Goal: Task Accomplishment & Management: Use online tool/utility

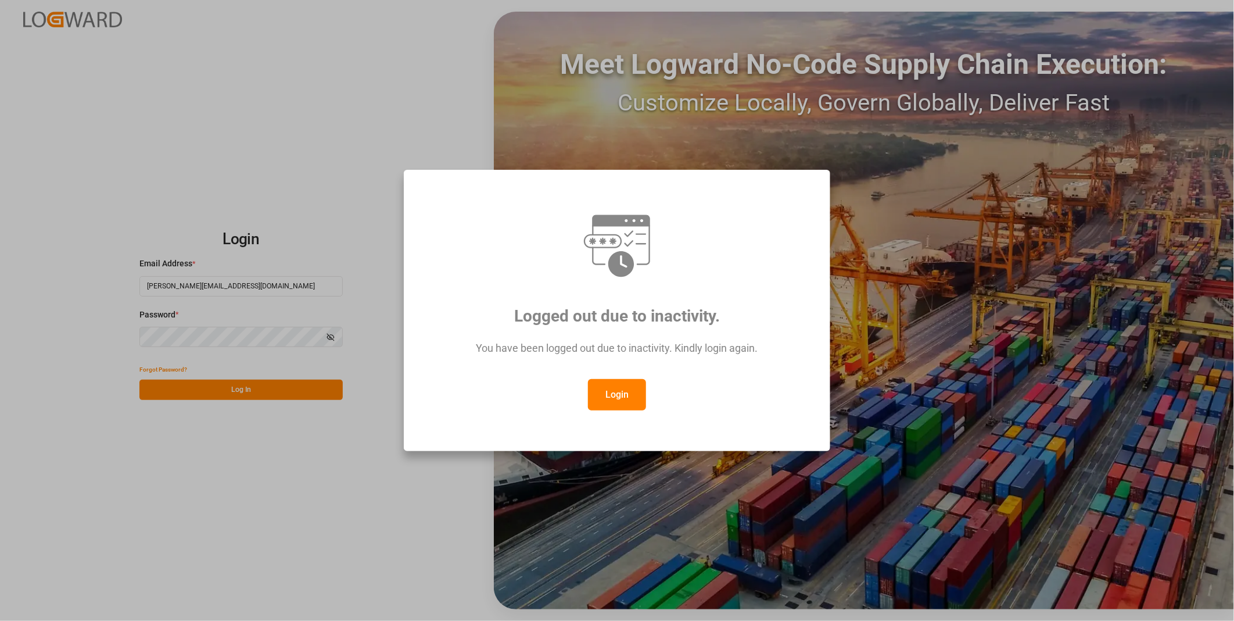
click at [617, 398] on button "Login" at bounding box center [617, 394] width 58 height 31
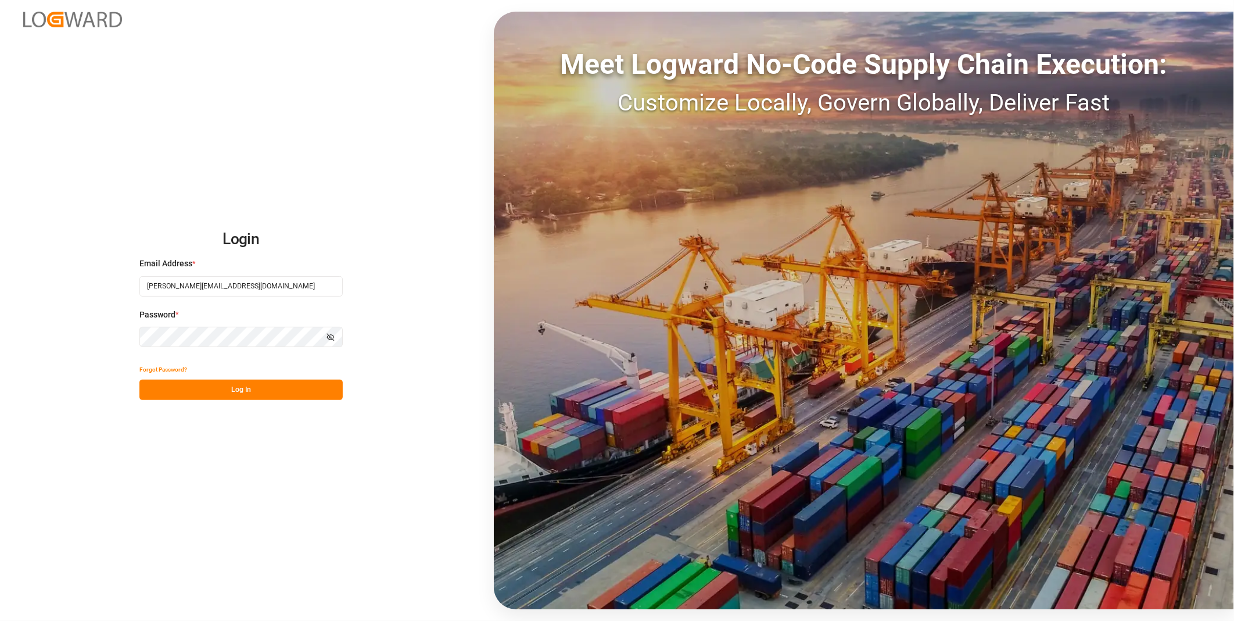
click at [217, 388] on button "Log In" at bounding box center [240, 390] width 203 height 20
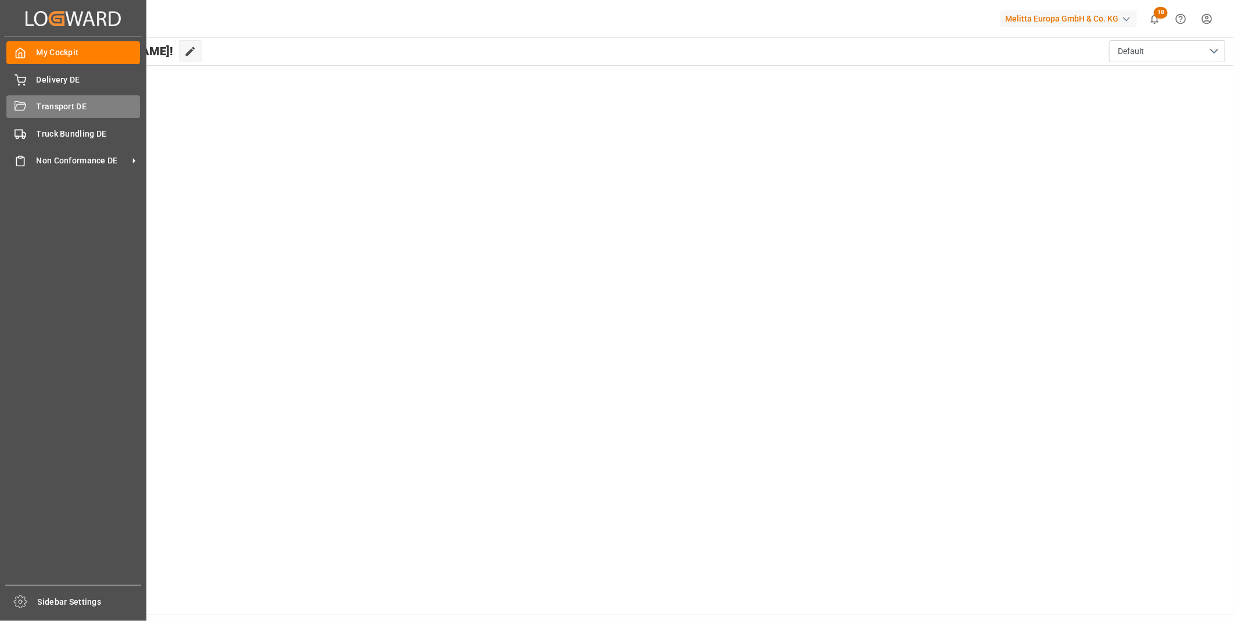
click at [34, 108] on div "Transport DE Transport DE" at bounding box center [73, 106] width 134 height 23
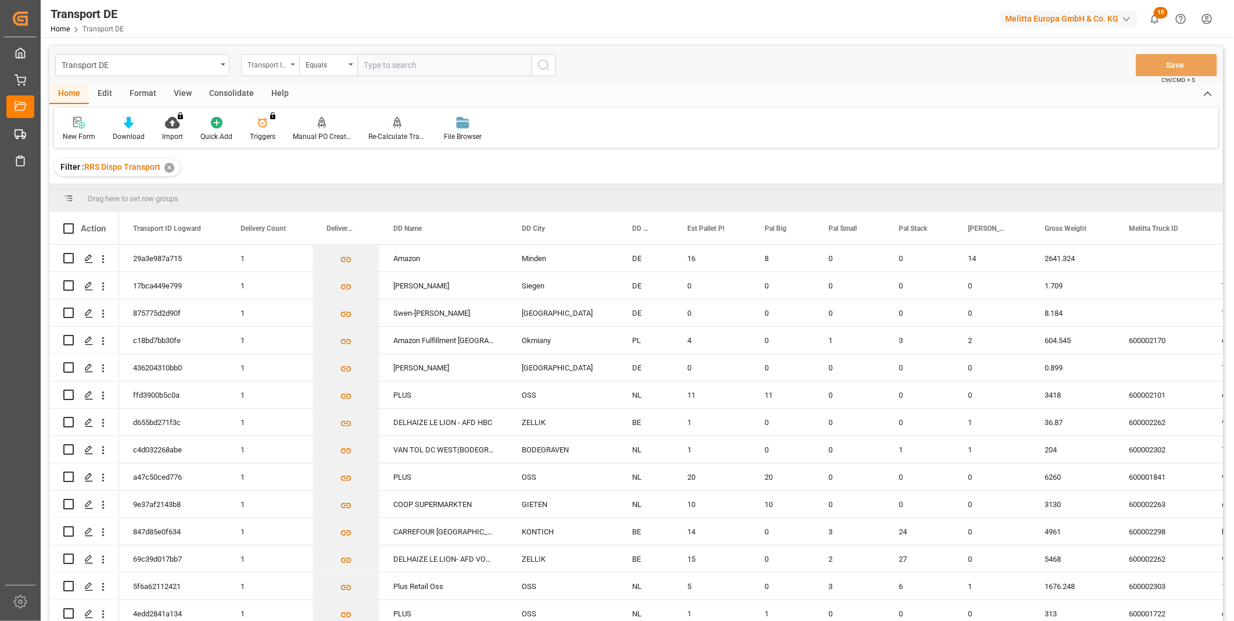
click at [283, 73] on div "Transport ID Logward" at bounding box center [270, 65] width 58 height 22
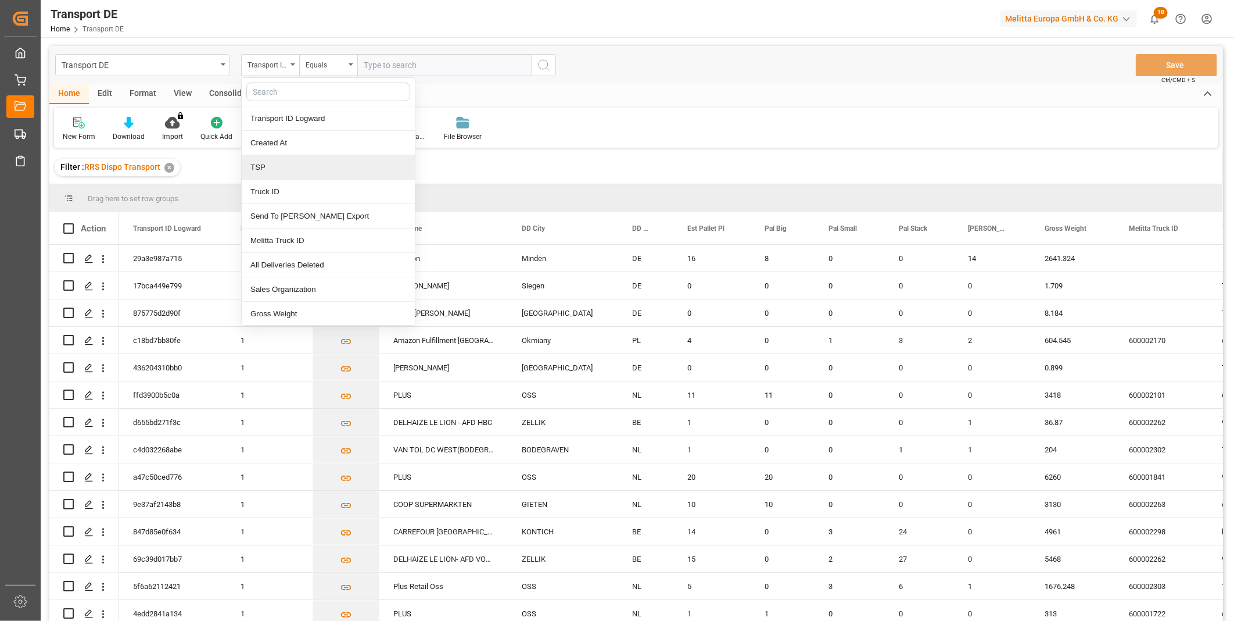
click at [279, 170] on div "TSP" at bounding box center [328, 167] width 173 height 24
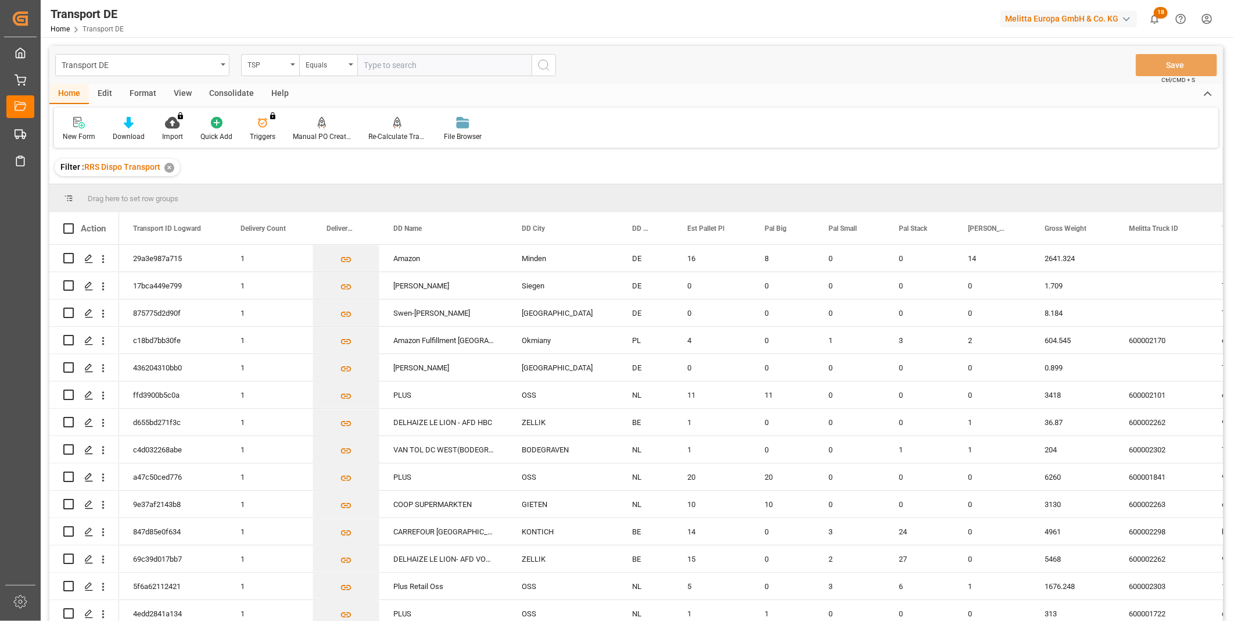
click at [386, 56] on input "text" at bounding box center [444, 65] width 174 height 22
drag, startPoint x: 513, startPoint y: 79, endPoint x: 507, endPoint y: 74, distance: 7.0
click at [512, 79] on div "Transport DE TSP Equals Save Ctrl/CMD + S" at bounding box center [636, 65] width 1174 height 38
click at [478, 62] on input "text" at bounding box center [444, 65] width 174 height 22
paste input "Hölkemeier"
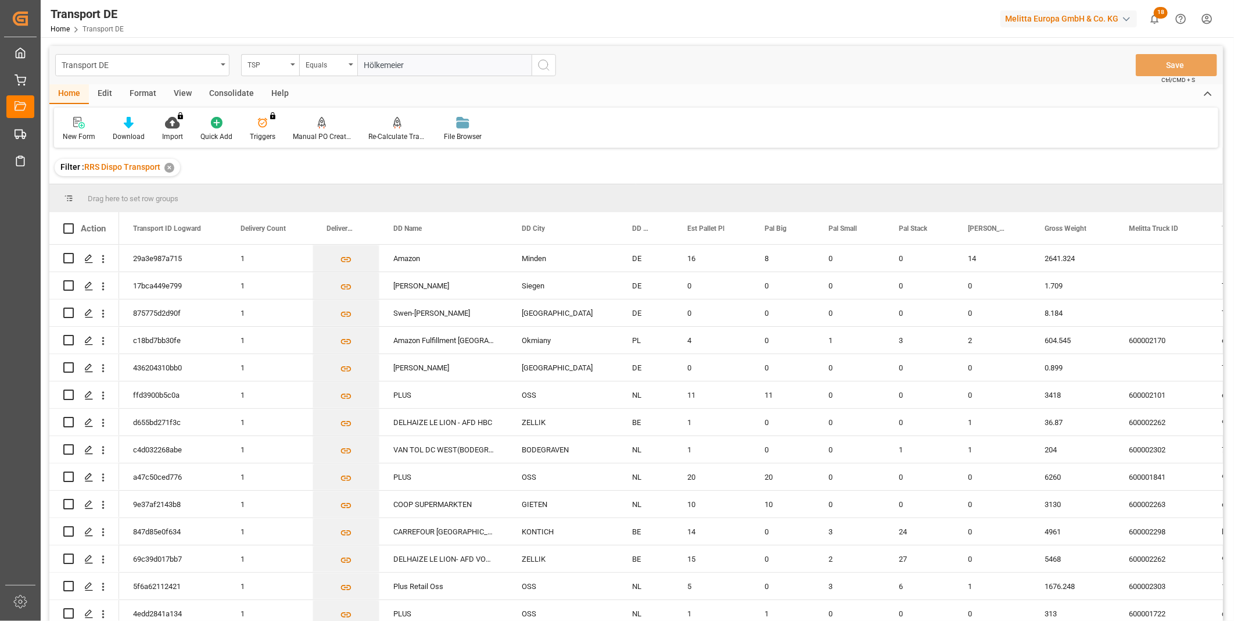
type input "Hölkemeier"
click at [554, 65] on button "search button" at bounding box center [544, 65] width 24 height 22
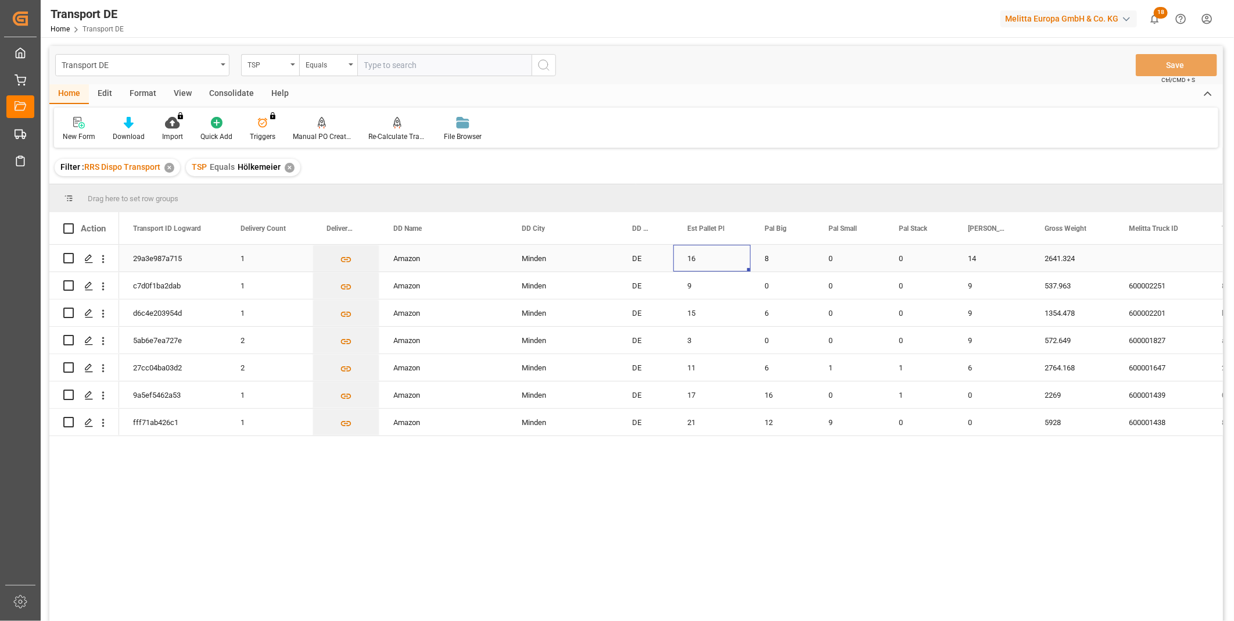
click at [733, 249] on div "16" at bounding box center [712, 258] width 77 height 27
click at [65, 258] on input "Press Space to toggle row selection (unchecked)" at bounding box center [68, 258] width 10 height 10
checkbox input "true"
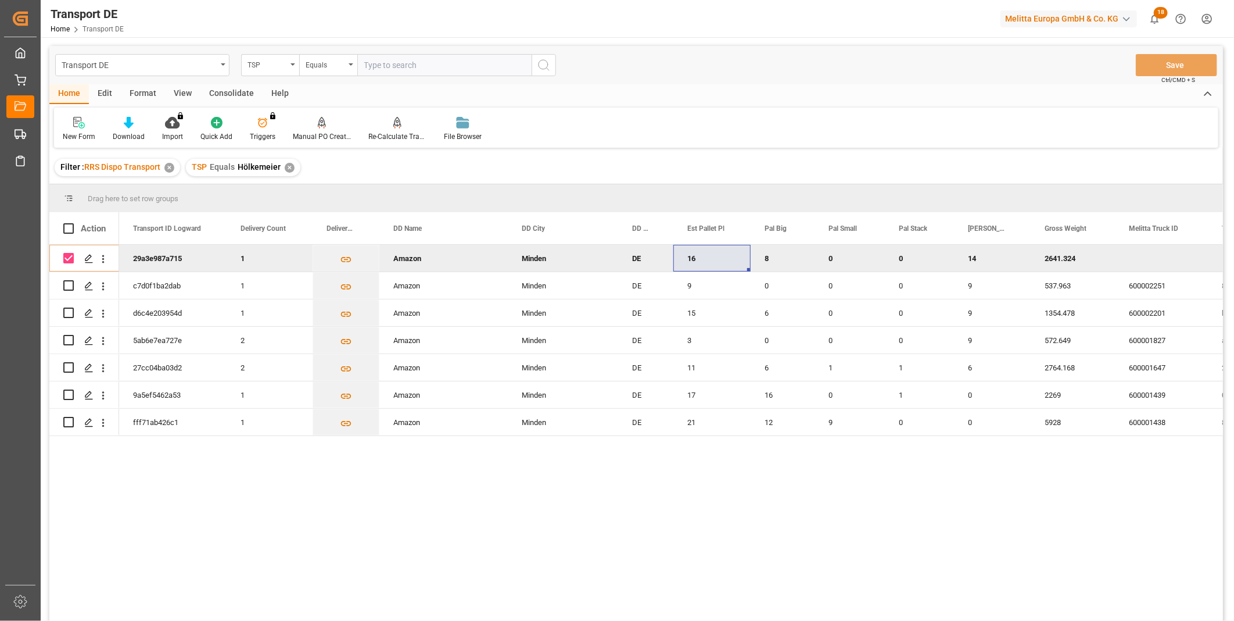
click at [228, 91] on div "Consolidate" at bounding box center [232, 94] width 62 height 20
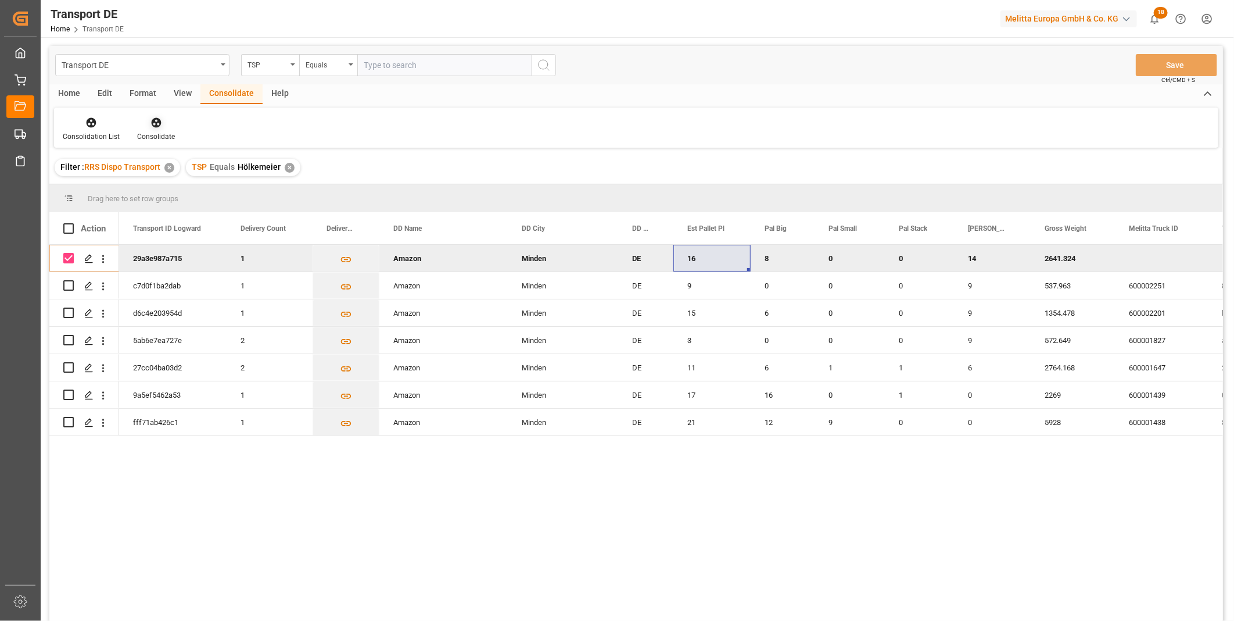
click at [151, 123] on icon at bounding box center [156, 123] width 10 height 10
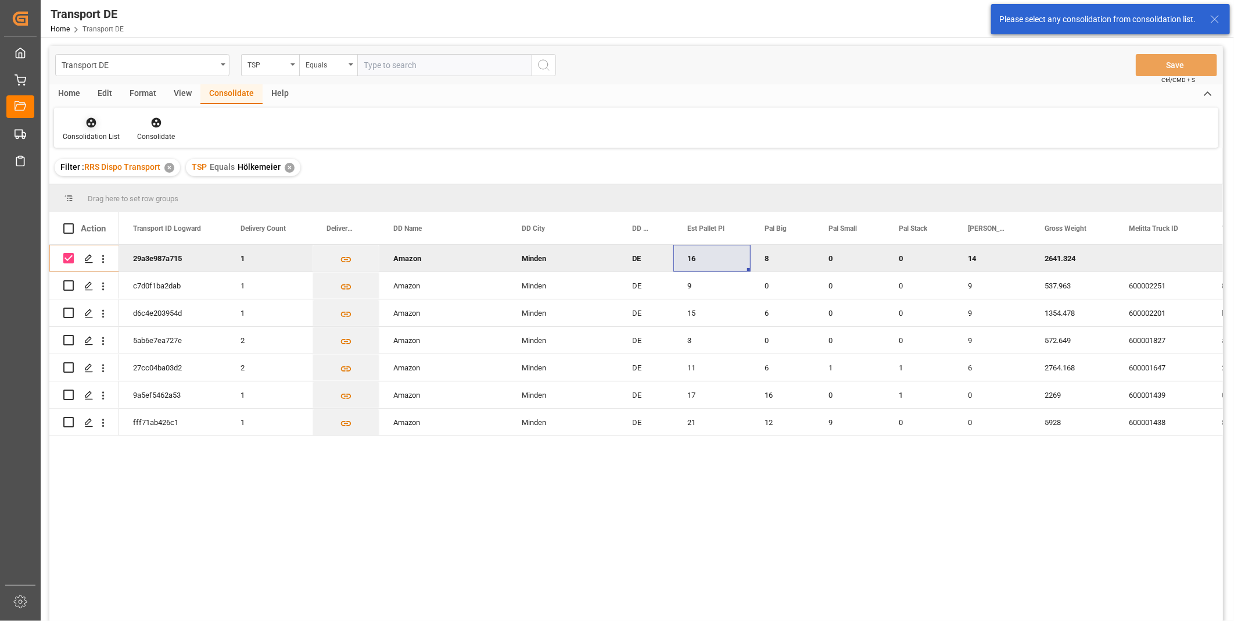
click at [92, 125] on icon at bounding box center [92, 123] width 10 height 10
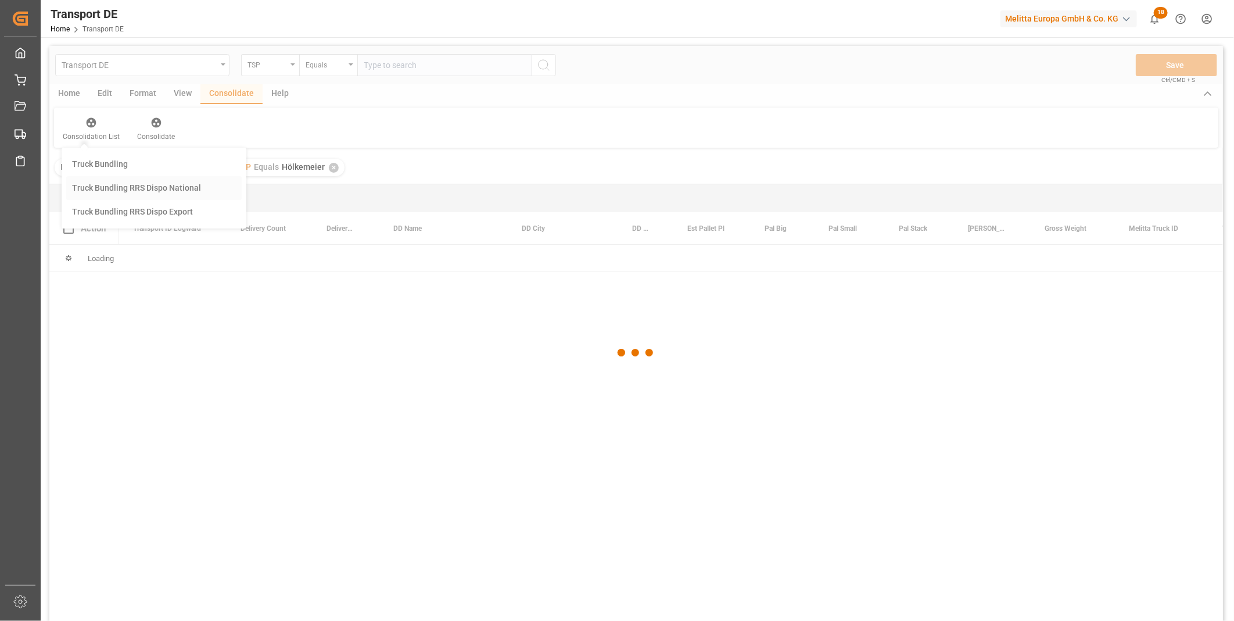
click at [160, 188] on div "Transport DE TSP Equals Save Ctrl/CMD + S Home Edit Format View Consolidate Hel…" at bounding box center [636, 349] width 1174 height 606
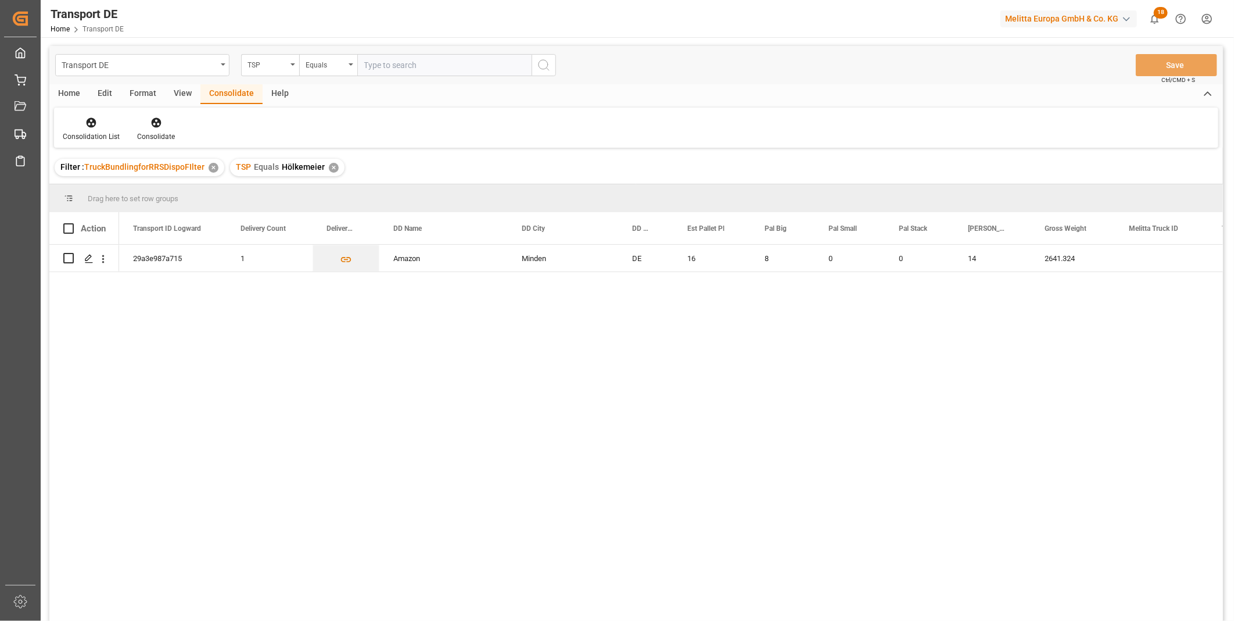
click at [333, 169] on div "✕" at bounding box center [334, 168] width 10 height 10
click at [88, 127] on icon at bounding box center [91, 123] width 12 height 12
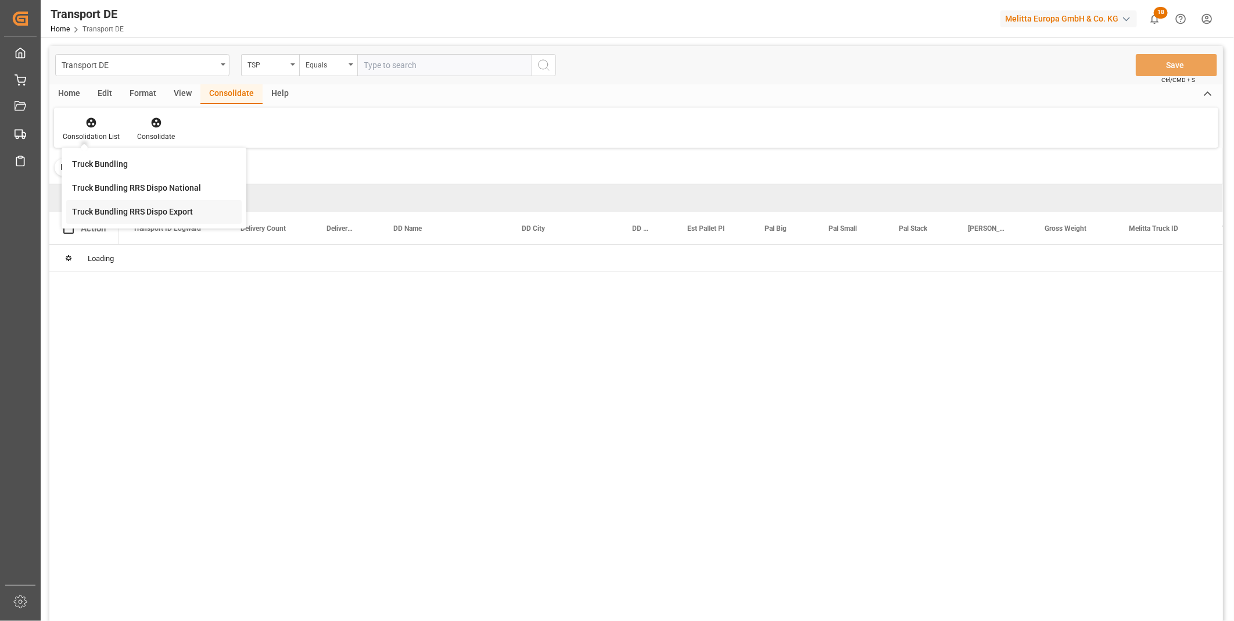
click at [150, 207] on div "Transport DE TSP Equals Save Ctrl/CMD + S Home Edit Format View Consolidate Hel…" at bounding box center [636, 349] width 1174 height 606
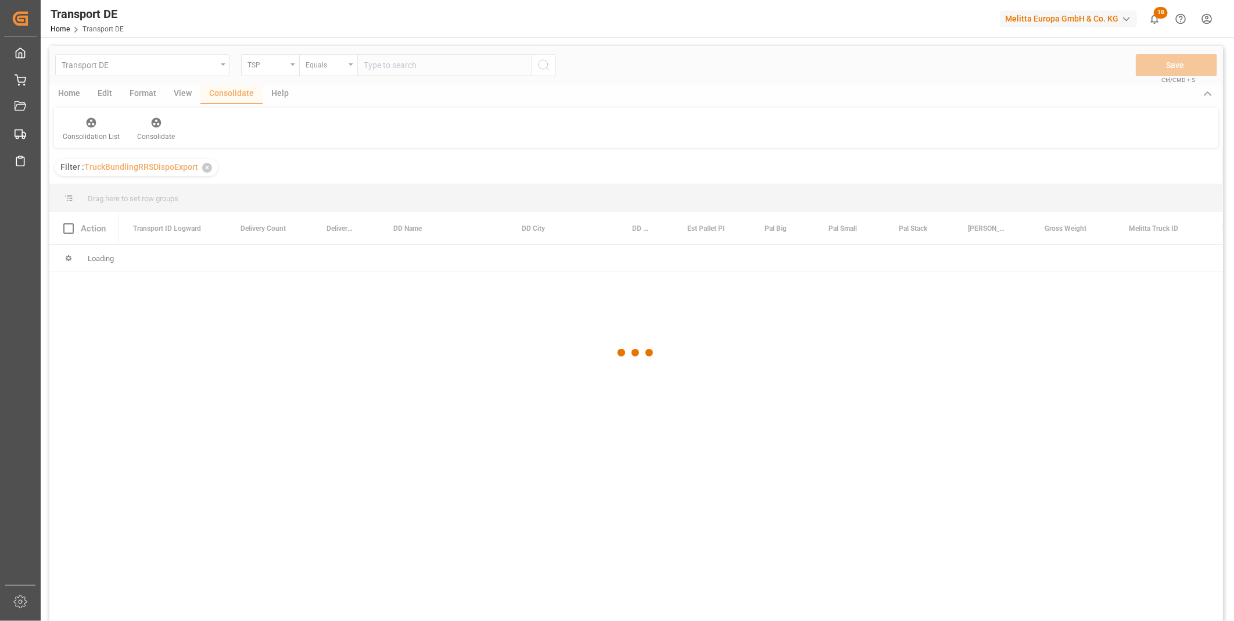
click at [332, 69] on div at bounding box center [636, 353] width 1174 height 614
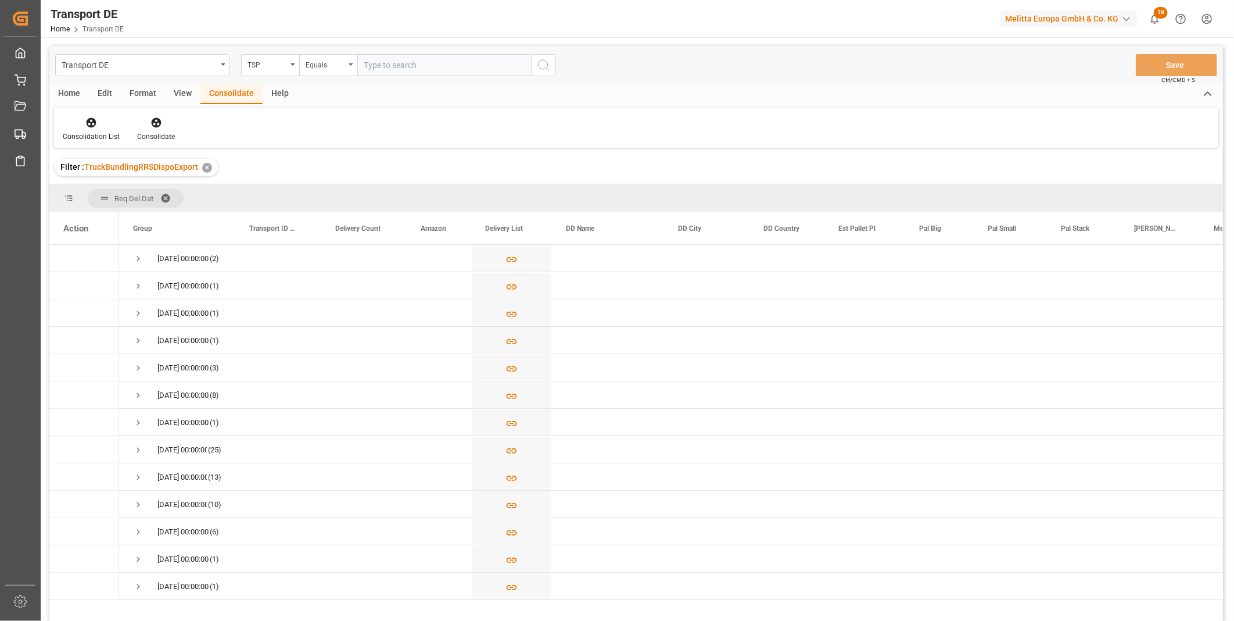
click at [332, 69] on div "Equals" at bounding box center [326, 63] width 40 height 13
drag, startPoint x: 341, startPoint y: 196, endPoint x: 349, endPoint y: 193, distance: 8.3
click at [341, 198] on div "Starts with" at bounding box center [386, 192] width 173 height 24
type input "[PERSON_NAME]"
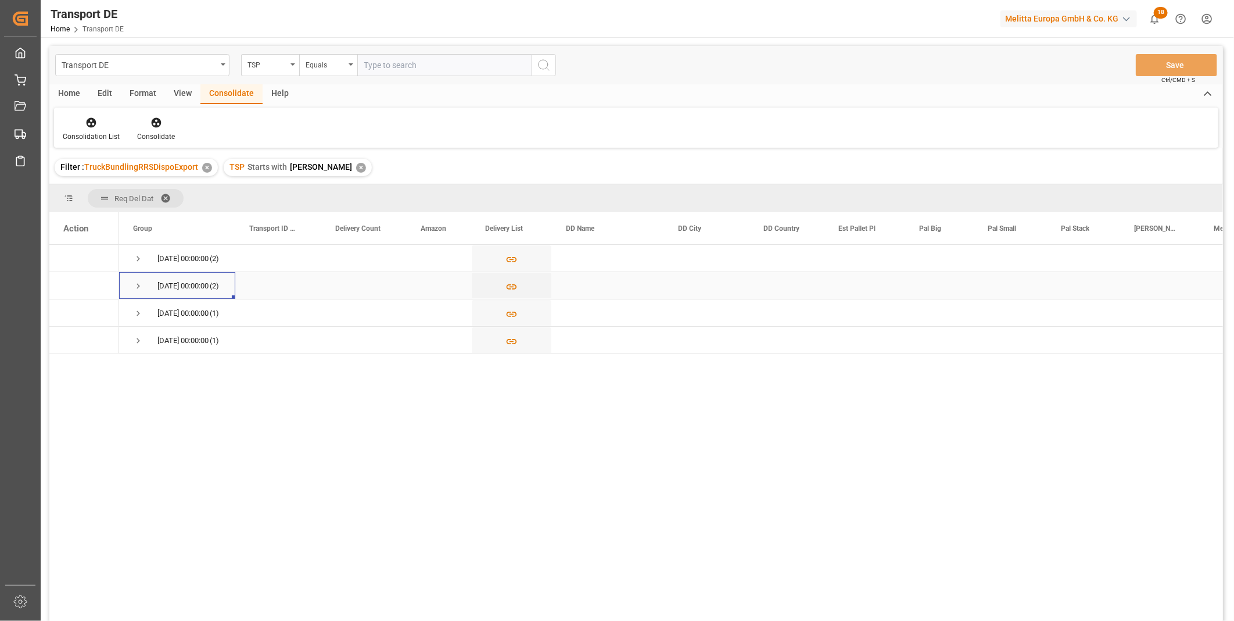
click at [141, 283] on span "Press SPACE to select this row." at bounding box center [138, 286] width 10 height 10
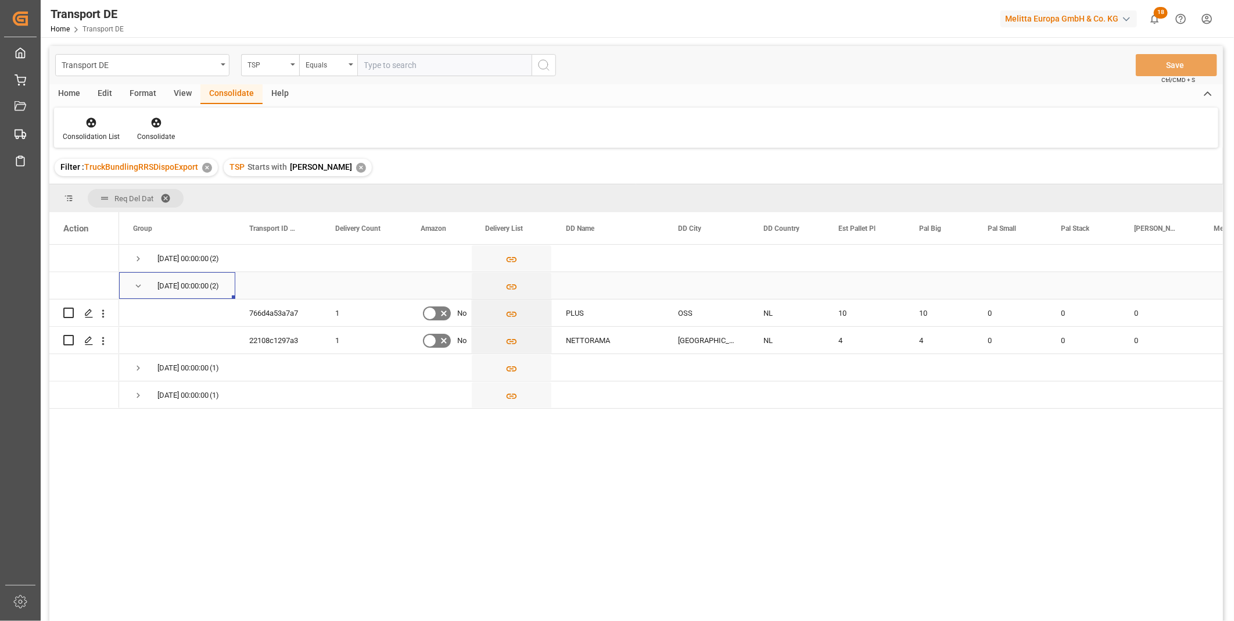
click at [141, 282] on span "Press SPACE to select this row." at bounding box center [138, 286] width 10 height 10
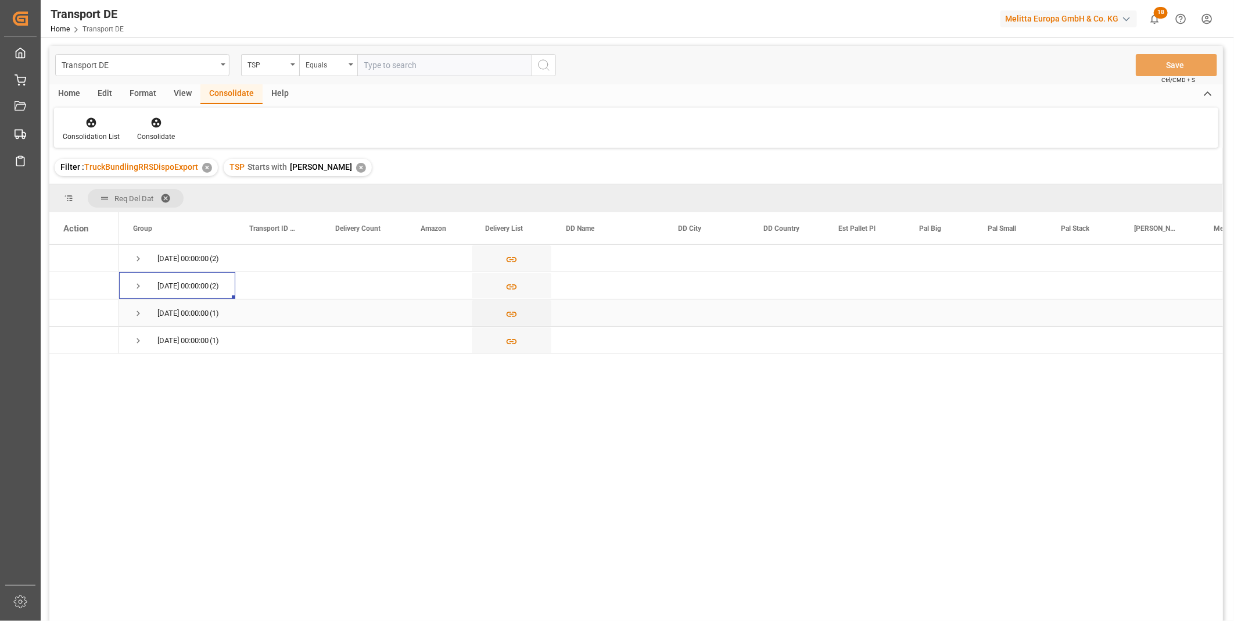
click at [136, 310] on span "Press SPACE to select this row." at bounding box center [138, 313] width 10 height 10
click at [66, 341] on input "Press Space to toggle row selection (unchecked)" at bounding box center [68, 340] width 10 height 10
checkbox input "true"
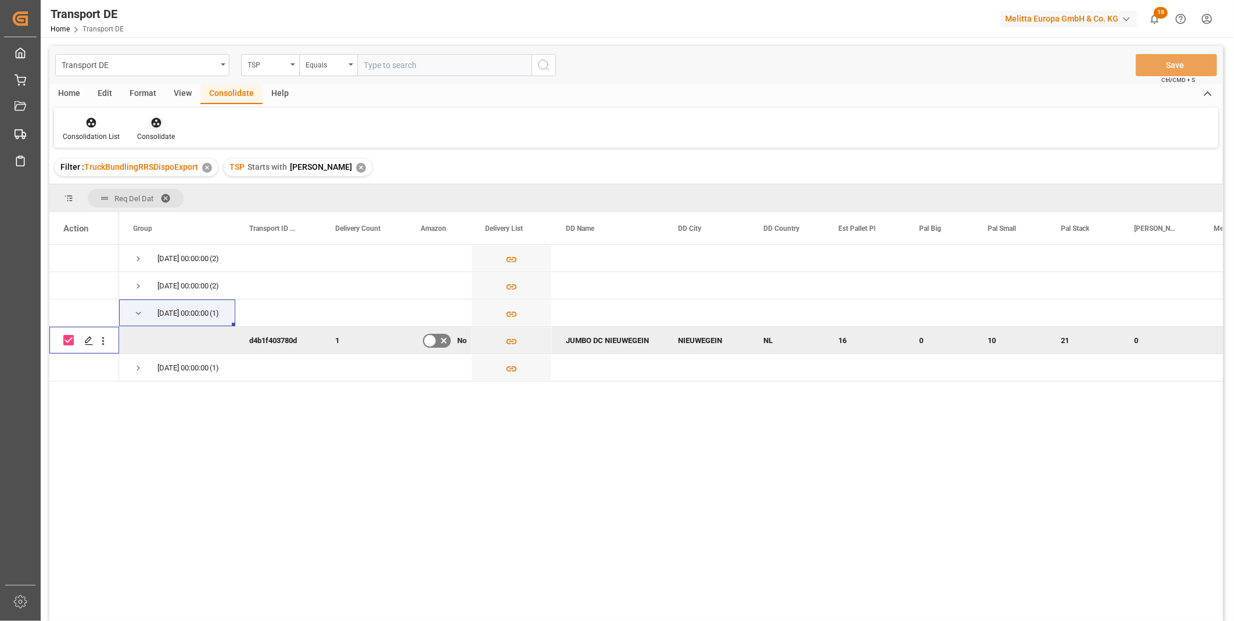
click at [148, 137] on div "Consolidate" at bounding box center [156, 136] width 38 height 10
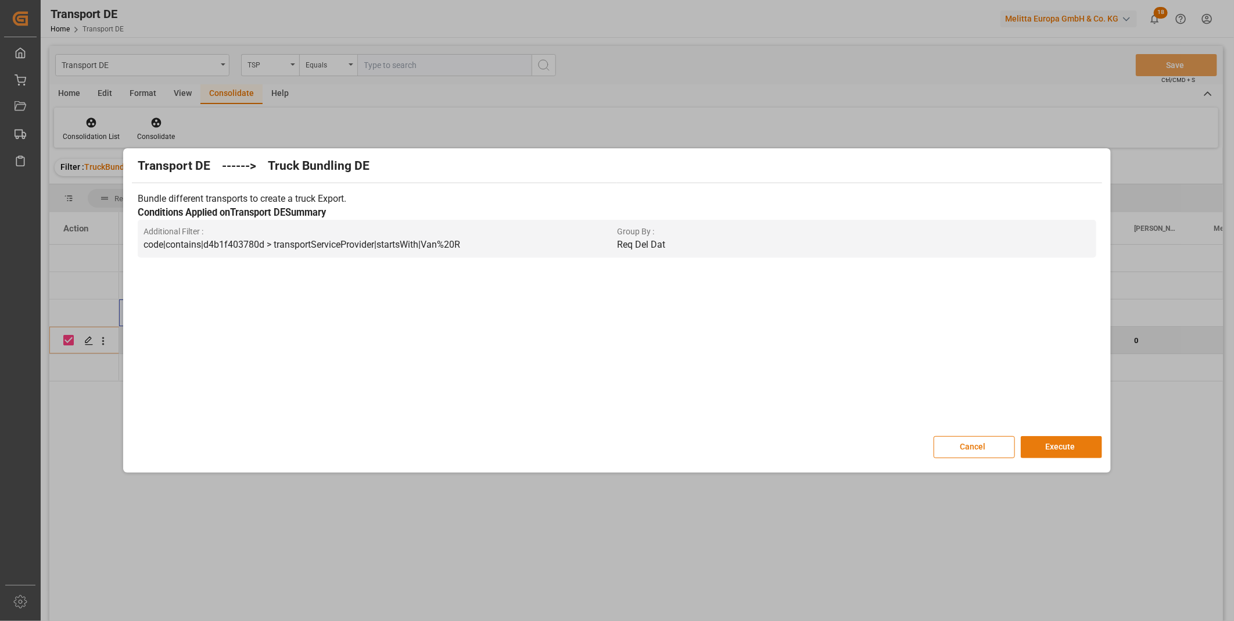
click at [1033, 445] on button "Execute" at bounding box center [1061, 447] width 81 height 22
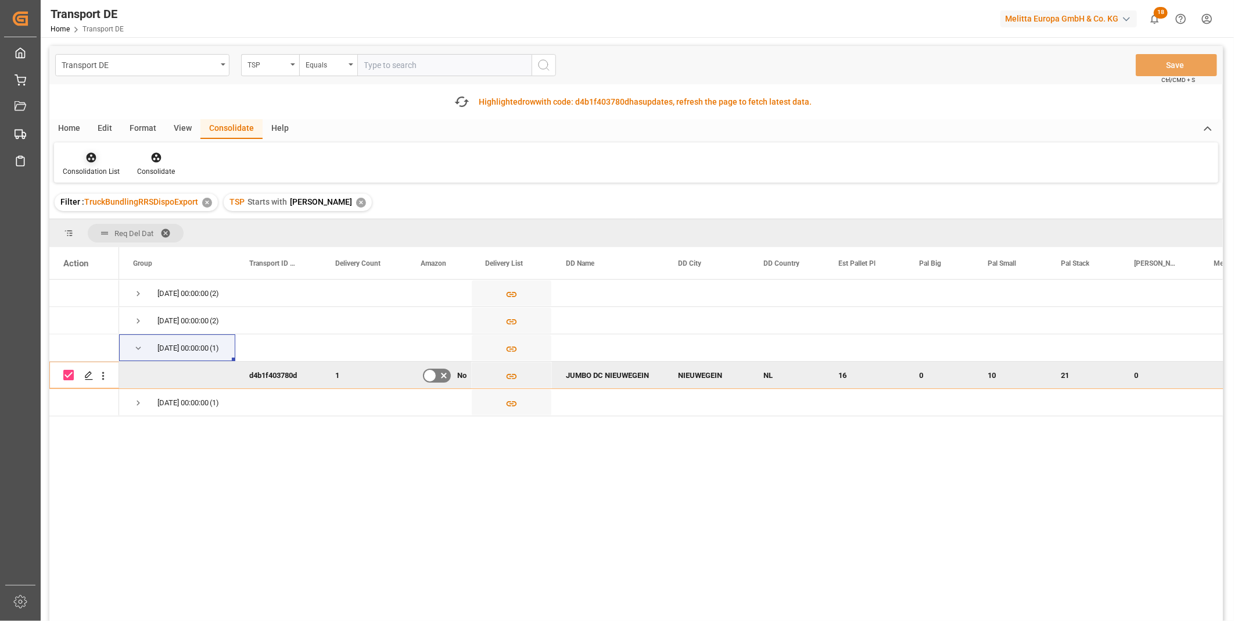
click at [95, 158] on icon at bounding box center [91, 158] width 12 height 12
click at [156, 248] on div "Transport DE TSP Equals Save Ctrl/CMD + S Fetch latest updates Highlighted row …" at bounding box center [636, 366] width 1174 height 640
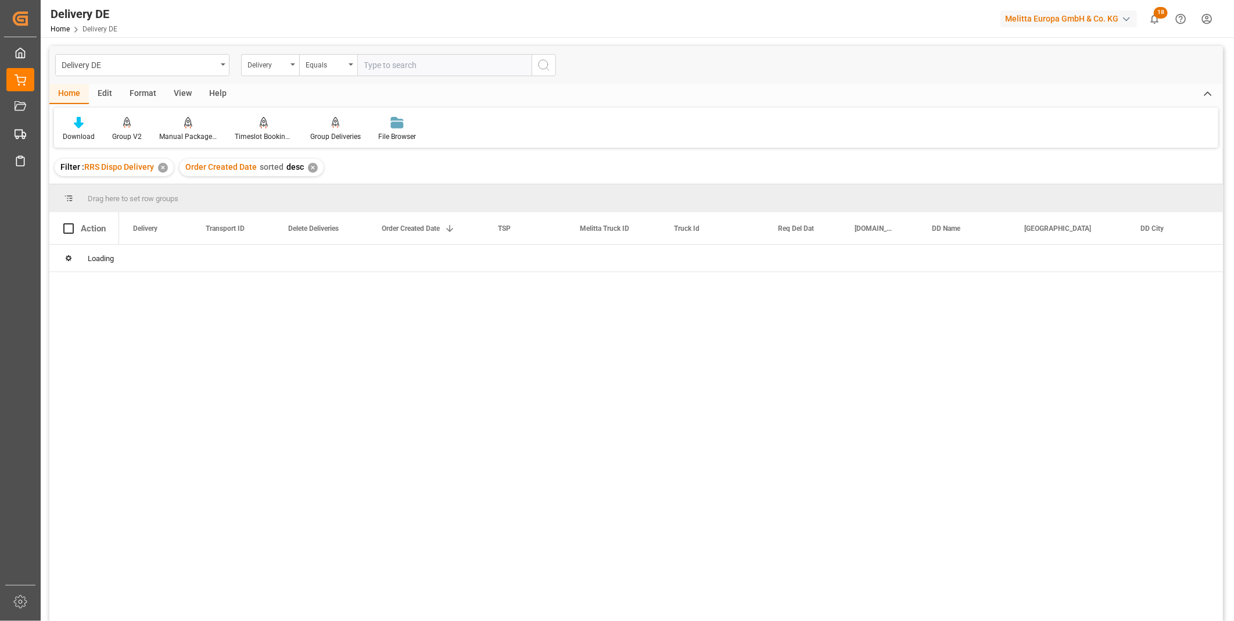
click at [409, 67] on input "text" at bounding box center [444, 65] width 174 height 22
paste input "92556659"
type input "92556659"
click at [548, 59] on icon "search button" at bounding box center [544, 65] width 14 height 14
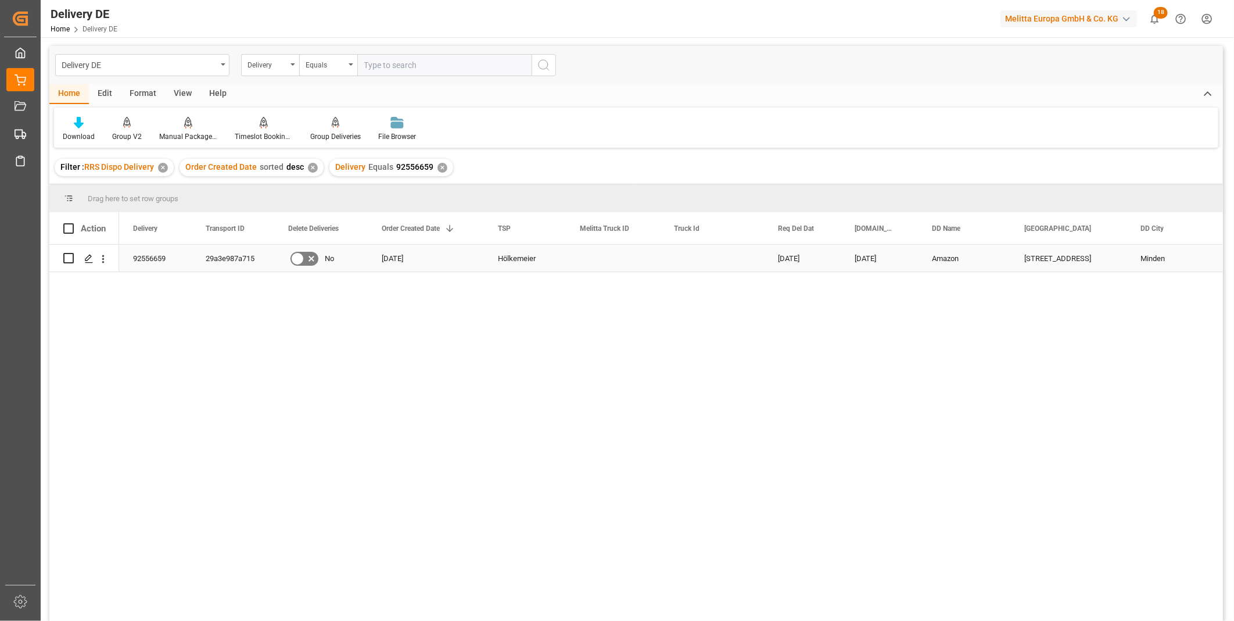
click at [506, 262] on div "Hölkemeier" at bounding box center [525, 258] width 82 height 27
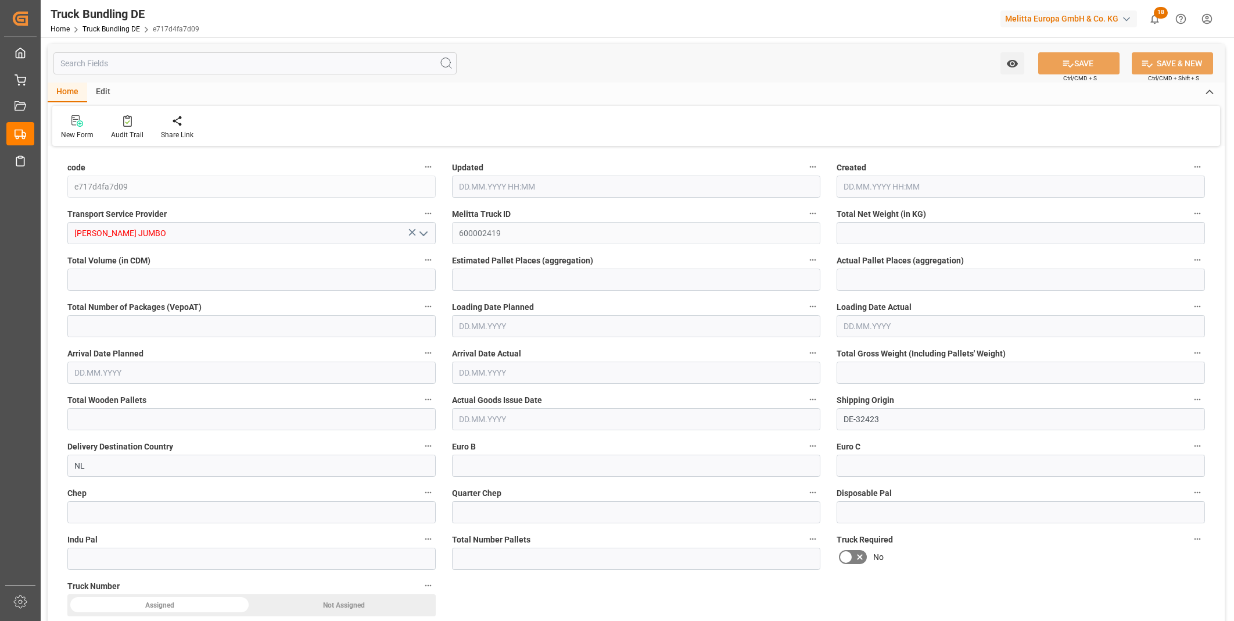
type input "4348.112"
type input "27768.376"
type input "16"
type input "0"
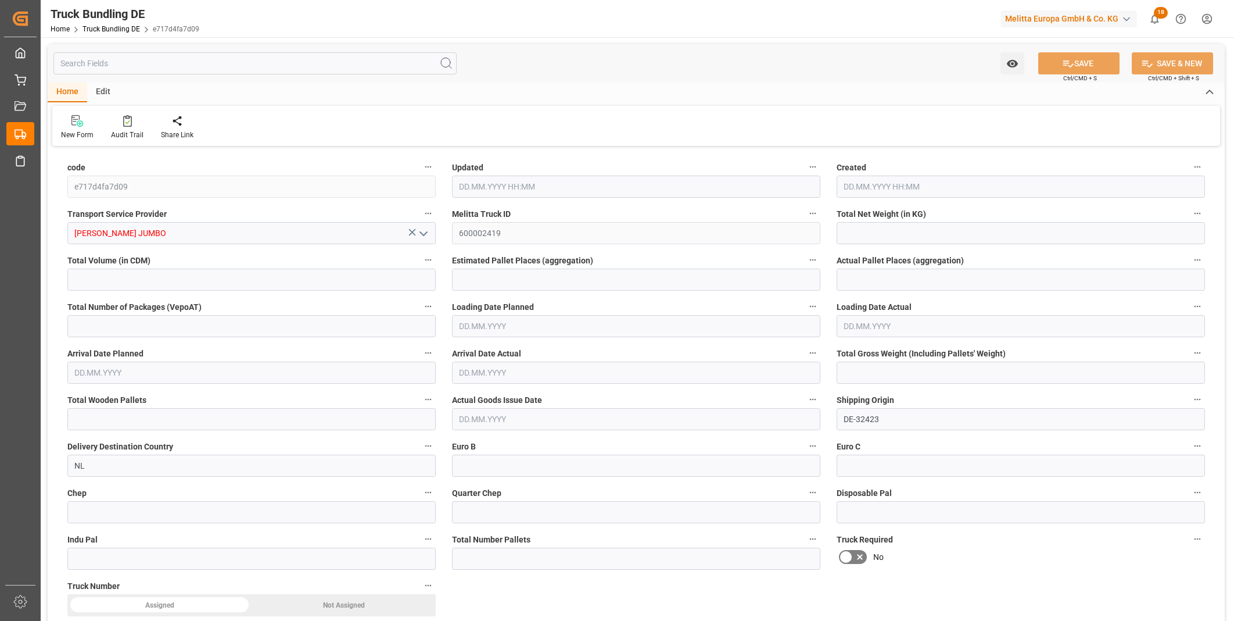
type input "6350.376"
type input "34"
type input "0"
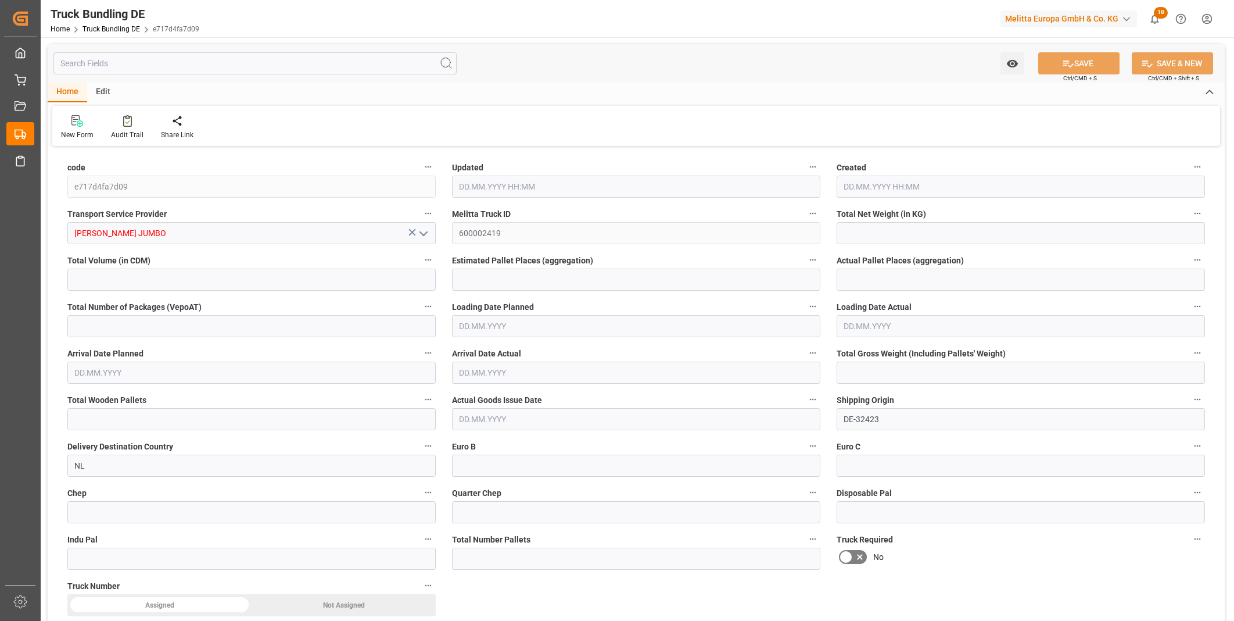
type input "0"
type input "09.09.2025 14:41"
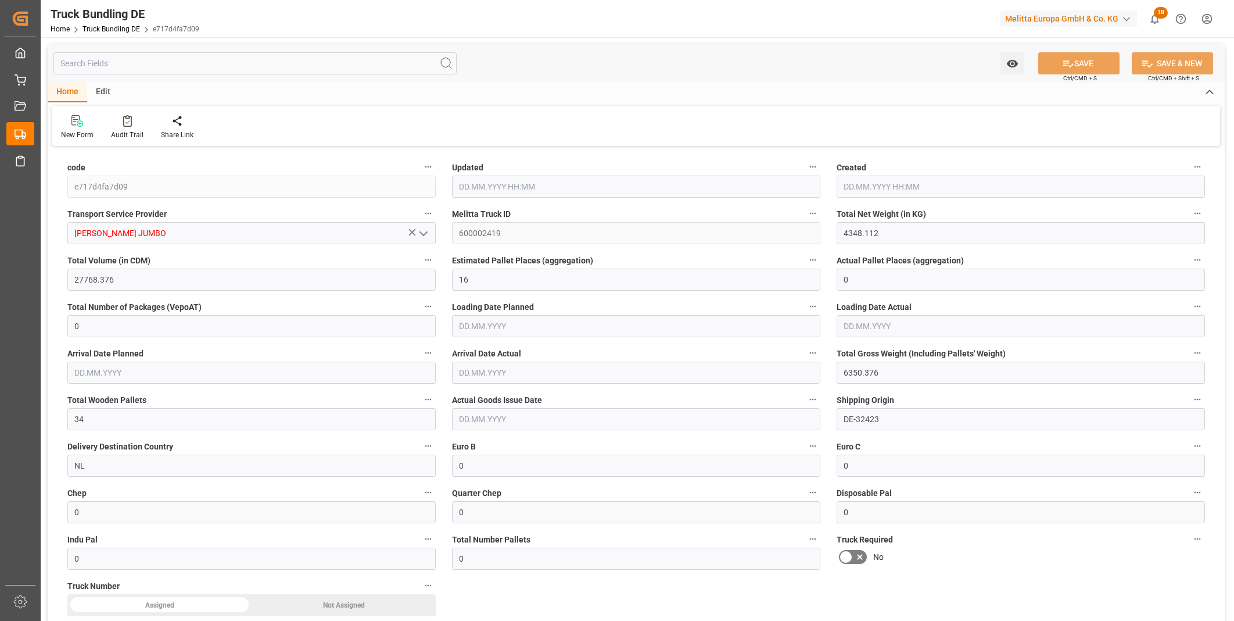
type input "09.09.2025 14:41"
type input "[DATE]"
type input "13.09.2025"
type input "[DATE]"
